Goal: Navigation & Orientation: Find specific page/section

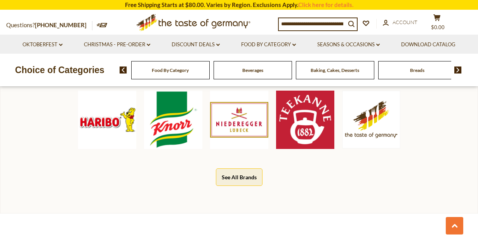
scroll to position [417, 0]
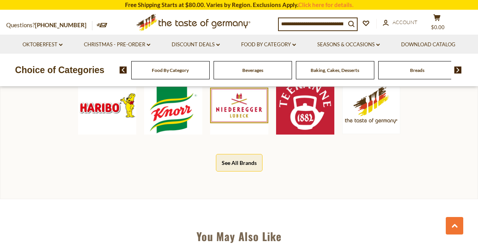
click at [249, 165] on button "See All Brands" at bounding box center [239, 162] width 47 height 17
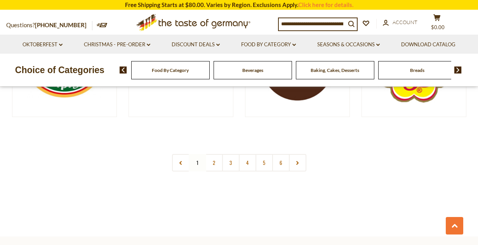
scroll to position [1470, 0]
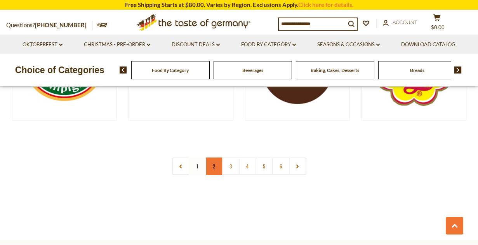
click at [217, 170] on link "2" at bounding box center [213, 165] width 17 height 17
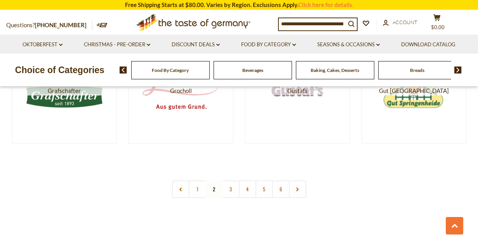
scroll to position [1420, 0]
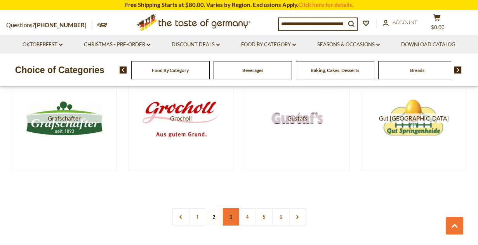
click at [232, 220] on link "3" at bounding box center [230, 216] width 17 height 17
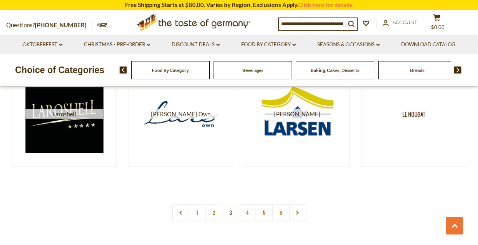
scroll to position [1438, 0]
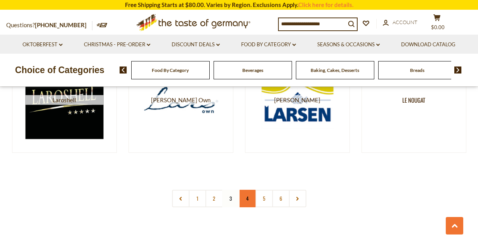
click at [251, 196] on link "4" at bounding box center [247, 197] width 17 height 17
